Goal: Find specific page/section: Find specific page/section

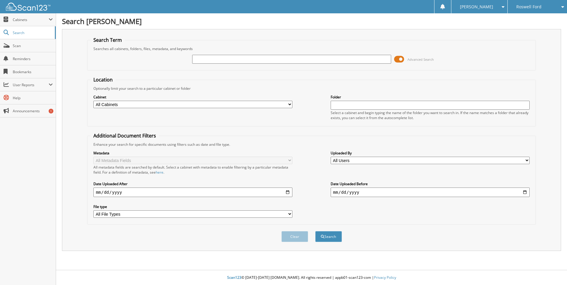
click at [206, 58] on input "text" at bounding box center [291, 59] width 199 height 9
type input "94564"
click at [315, 231] on button "Search" at bounding box center [328, 236] width 27 height 11
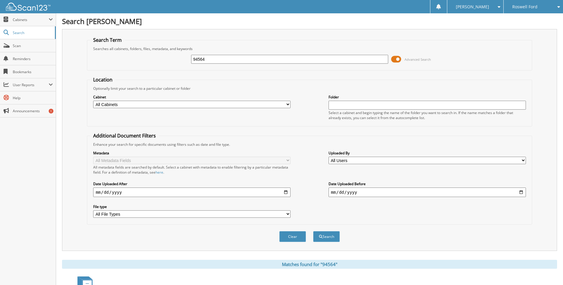
click at [289, 104] on select "All Cabinets ACCOUNTS PAYABLE CAR DEALS COURTESY DELIVERY PARTS INVENTORY Needs…" at bounding box center [191, 104] width 197 height 7
select select "15462"
click at [93, 101] on select "All Cabinets ACCOUNTS PAYABLE CAR DEALS COURTESY DELIVERY PARTS INVENTORY Needs…" at bounding box center [191, 104] width 197 height 7
click at [328, 237] on button "Search" at bounding box center [326, 236] width 27 height 11
click at [22, 48] on link "Scan" at bounding box center [28, 45] width 56 height 13
